Goal: Task Accomplishment & Management: Manage account settings

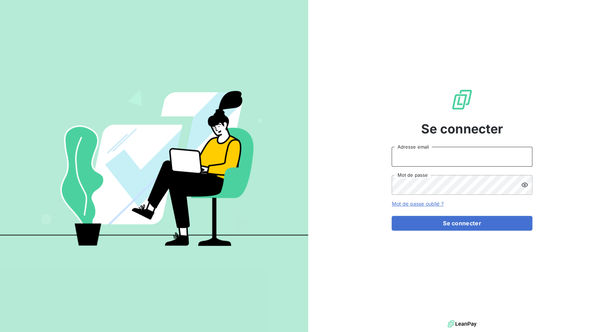
click at [423, 162] on input "Adresse email" at bounding box center [461, 157] width 141 height 20
drag, startPoint x: 417, startPoint y: 155, endPoint x: 438, endPoint y: 157, distance: 21.6
click at [438, 157] on input "admin@3dcelo" at bounding box center [461, 157] width 141 height 20
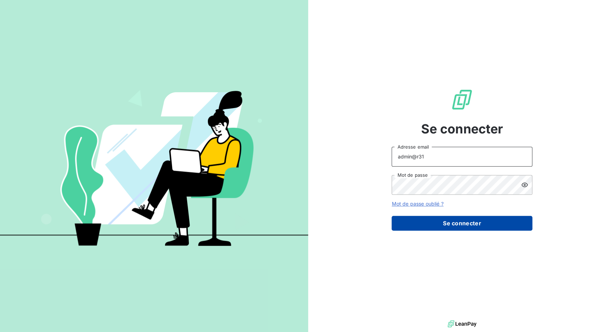
type input "admin@r31"
click at [452, 225] on button "Se connecter" at bounding box center [461, 223] width 141 height 15
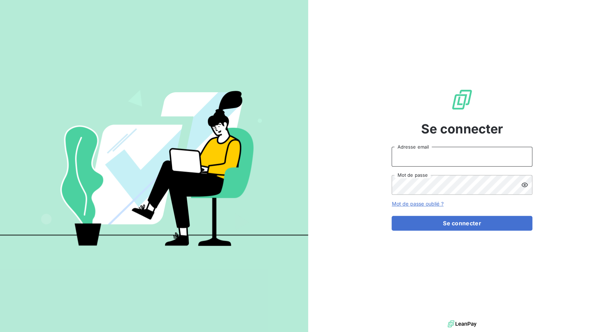
click at [412, 163] on input "Adresse email" at bounding box center [461, 157] width 141 height 20
drag, startPoint x: 415, startPoint y: 155, endPoint x: 437, endPoint y: 156, distance: 21.8
click at [436, 156] on input "admin@3dcelo" at bounding box center [461, 157] width 141 height 20
type input "admin@r31"
click at [391, 216] on button "Se connecter" at bounding box center [461, 223] width 141 height 15
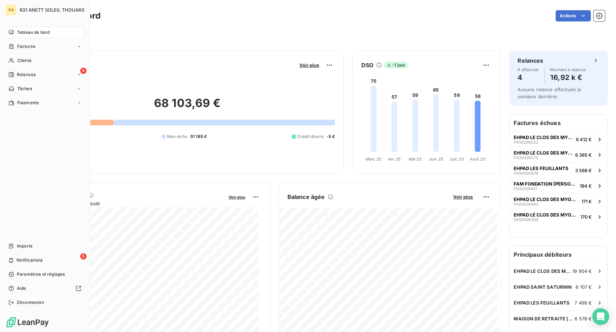
click at [14, 239] on div "Tableau de bord Factures Clients 4 Relances Tâches Paiements Imports 5 Notifica…" at bounding box center [45, 167] width 78 height 281
click at [16, 244] on div "Imports" at bounding box center [45, 245] width 78 height 11
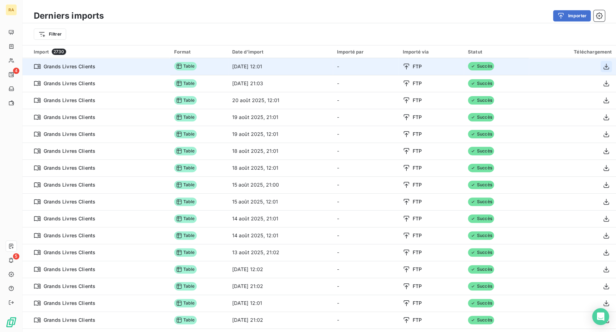
click at [603, 69] on icon "button" at bounding box center [606, 66] width 6 height 6
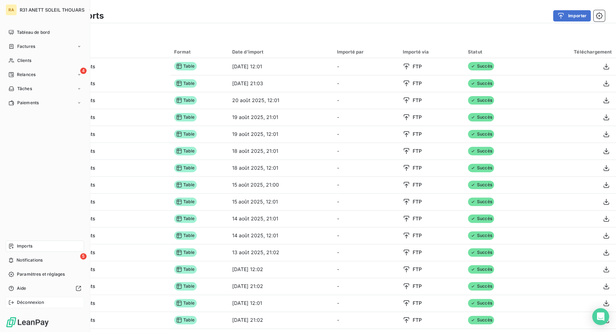
click at [15, 303] on div "Déconnexion" at bounding box center [45, 301] width 78 height 11
